Goal: Task Accomplishment & Management: Use online tool/utility

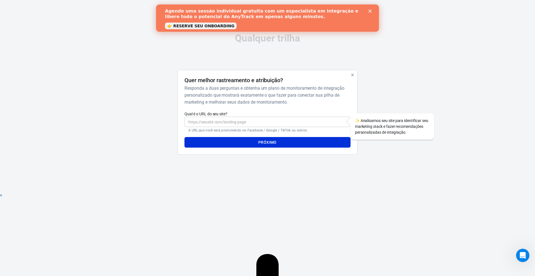
click at [409, 65] on div "Qualquer trilha Quer melhor rastreamento e atribuição? Responda a duas pergunta…" at bounding box center [267, 96] width 535 height 193
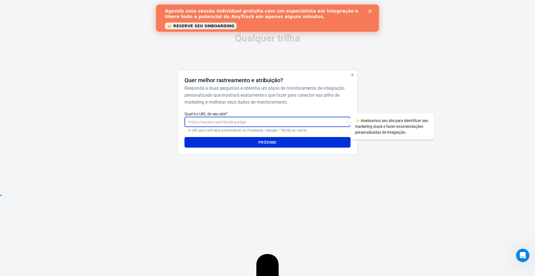
click at [225, 125] on input "Qual é o URL do seu site?" at bounding box center [267, 122] width 166 height 10
click at [221, 94] on font "Responda a duas perguntas e obtenha um plano de monitoramento de integração per…" at bounding box center [264, 95] width 160 height 19
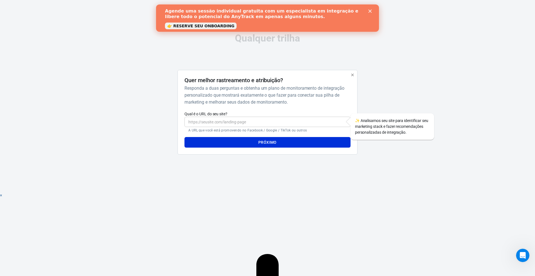
click at [369, 12] on icon "Fechar" at bounding box center [369, 10] width 3 height 3
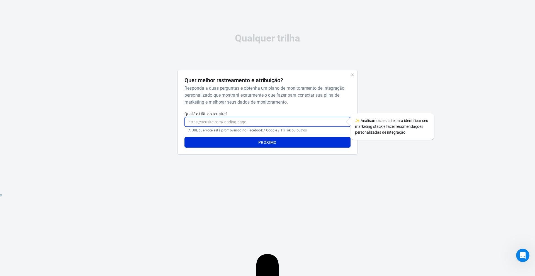
click at [268, 123] on input "Qual é o URL do seu site?" at bounding box center [267, 122] width 166 height 10
click at [237, 119] on input "Qual é o URL do seu site?" at bounding box center [267, 122] width 166 height 10
paste input "[URL][DOMAIN_NAME]"
type input "[URL][DOMAIN_NAME]"
click at [271, 140] on font "Próximo" at bounding box center [267, 142] width 18 height 4
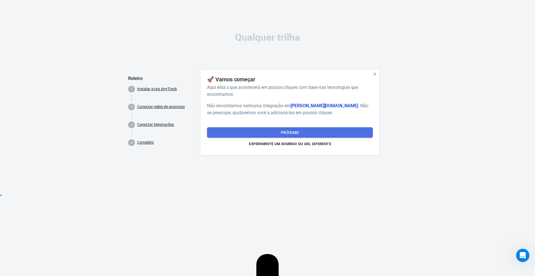
click at [242, 131] on button "Próximo" at bounding box center [290, 132] width 166 height 11
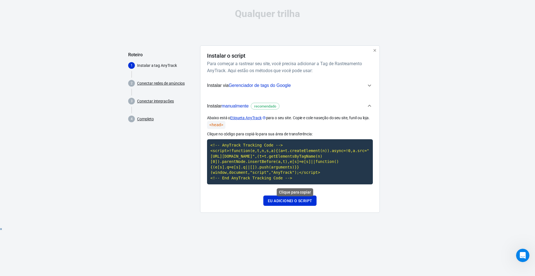
click at [259, 149] on code "<!-- AnyTrack Tracking Code --> <script>!function(e,t,n,s,a){(a=t.createElement…" at bounding box center [290, 161] width 166 height 45
click at [298, 201] on font "Eu adicionei o script" at bounding box center [290, 201] width 44 height 4
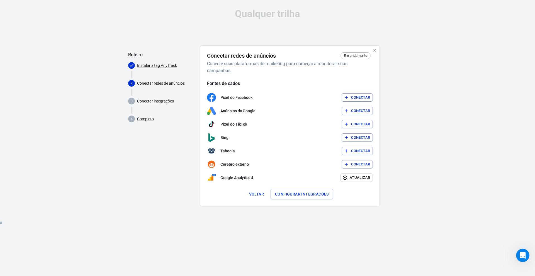
click at [349, 97] on button "Conectar" at bounding box center [357, 97] width 31 height 9
click at [374, 50] on icon "button" at bounding box center [375, 50] width 3 height 3
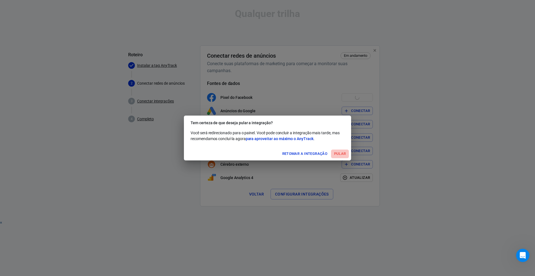
click at [340, 155] on font "Pular" at bounding box center [340, 154] width 12 height 4
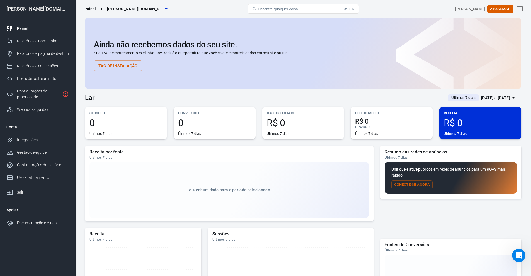
click at [136, 8] on font "[PERSON_NAME][DOMAIN_NAME]" at bounding box center [138, 9] width 62 height 4
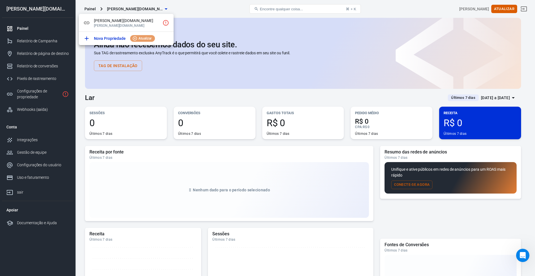
click at [136, 8] on div at bounding box center [267, 138] width 535 height 276
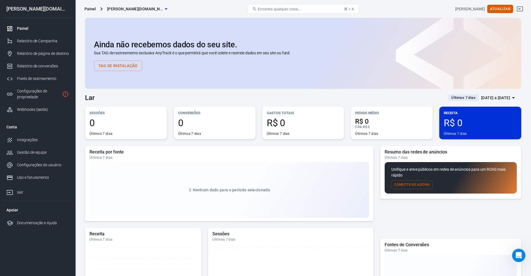
click at [117, 11] on span "[PERSON_NAME][DOMAIN_NAME]" at bounding box center [135, 9] width 56 height 7
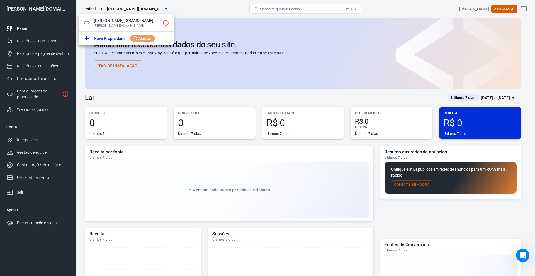
click at [118, 10] on div at bounding box center [267, 138] width 535 height 276
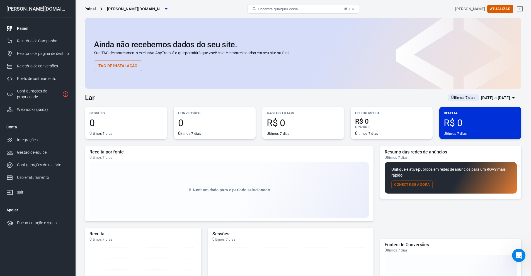
click at [20, 27] on font "Painel" at bounding box center [22, 28] width 11 height 4
click at [109, 7] on font "[PERSON_NAME][DOMAIN_NAME]" at bounding box center [138, 9] width 62 height 4
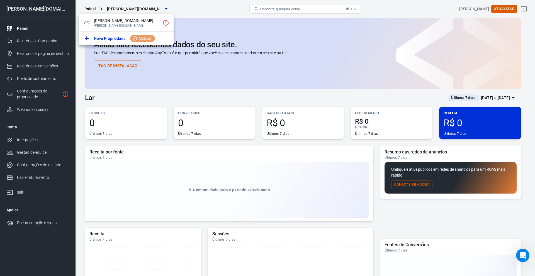
click at [109, 8] on div at bounding box center [267, 138] width 535 height 276
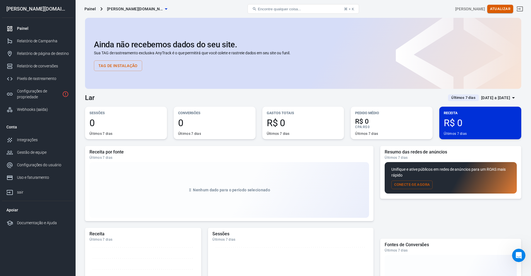
click at [510, 8] on font "Atualizar" at bounding box center [500, 9] width 20 height 4
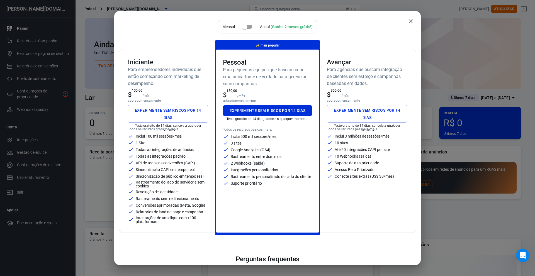
click at [410, 22] on button "fechar" at bounding box center [410, 21] width 11 height 11
